Goal: Task Accomplishment & Management: Manage account settings

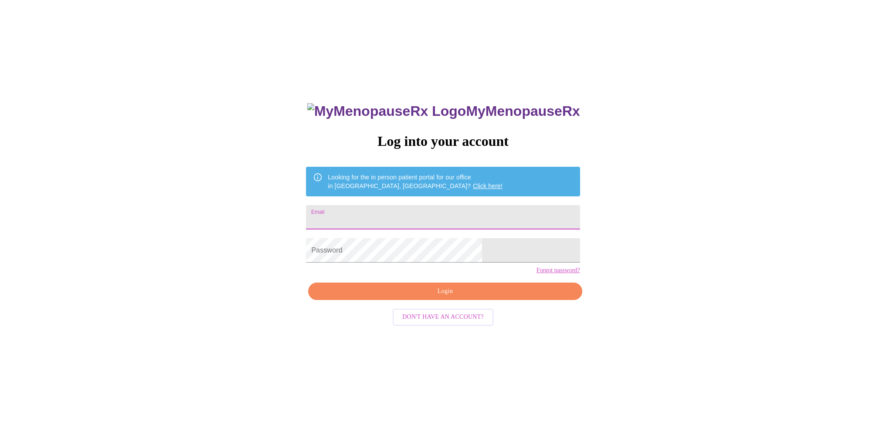
click at [398, 212] on input "Email" at bounding box center [443, 217] width 274 height 24
type input "[EMAIL_ADDRESS][DOMAIN_NAME]"
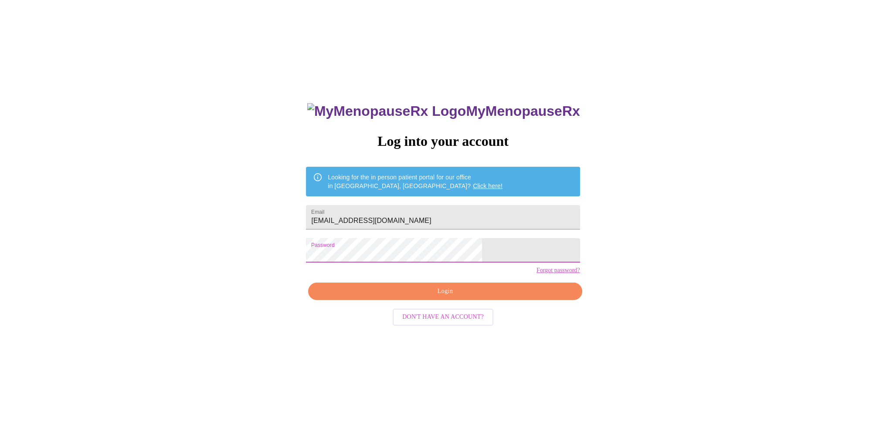
drag, startPoint x: 436, startPoint y: 309, endPoint x: 423, endPoint y: 308, distance: 13.1
click at [436, 297] on span "Login" at bounding box center [445, 291] width 254 height 11
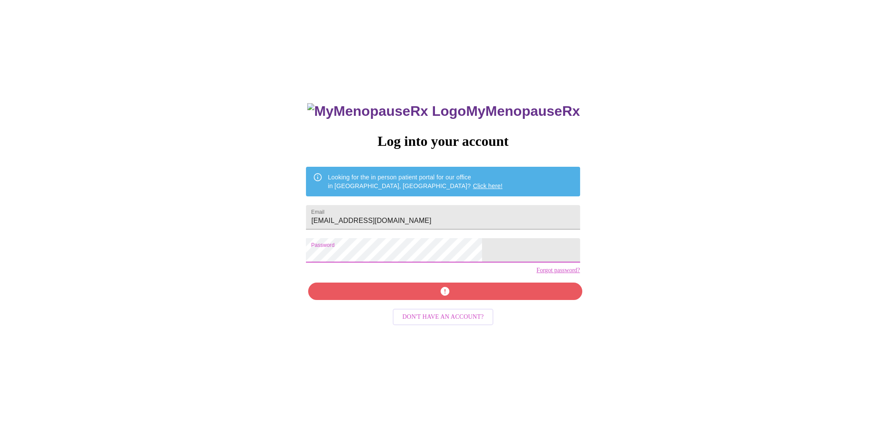
click at [300, 268] on div "MyMenopauseRx Log into your account Looking for the in person patient portal fo…" at bounding box center [442, 260] width 879 height 514
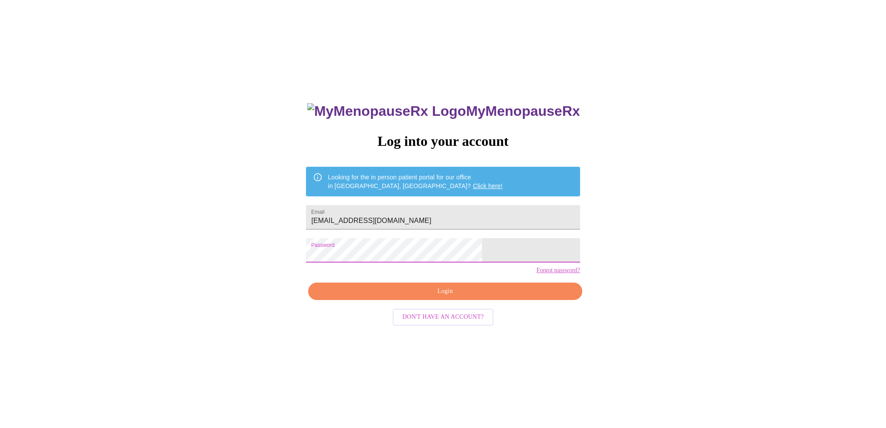
click at [439, 297] on span "Login" at bounding box center [445, 291] width 254 height 11
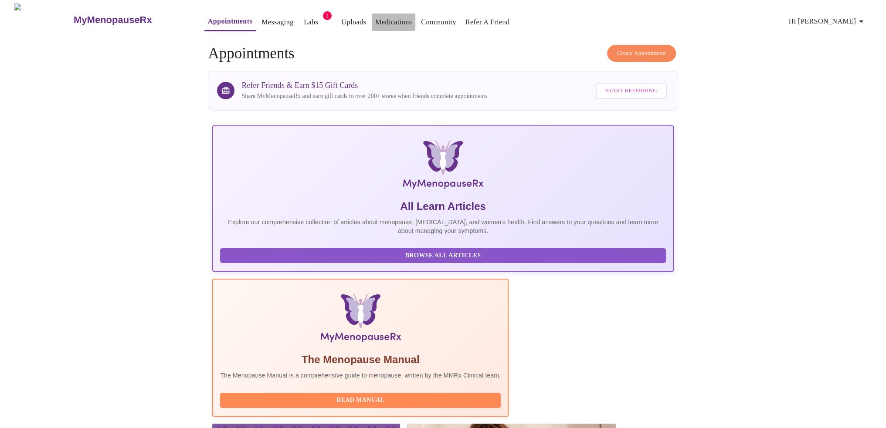
click at [380, 19] on link "Medications" at bounding box center [393, 22] width 37 height 12
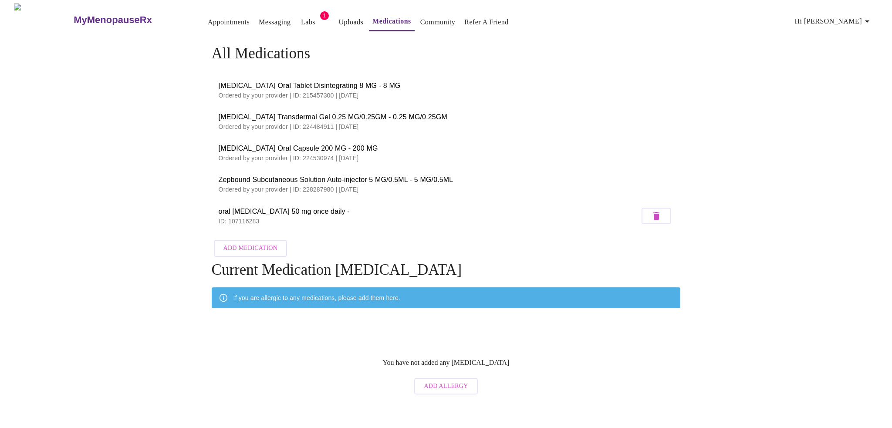
click at [89, 108] on div "MyMenopauseRx Appointments Messaging Labs 1 Uploads Medications Community Refer…" at bounding box center [445, 201] width 885 height 396
